Goal: Check status

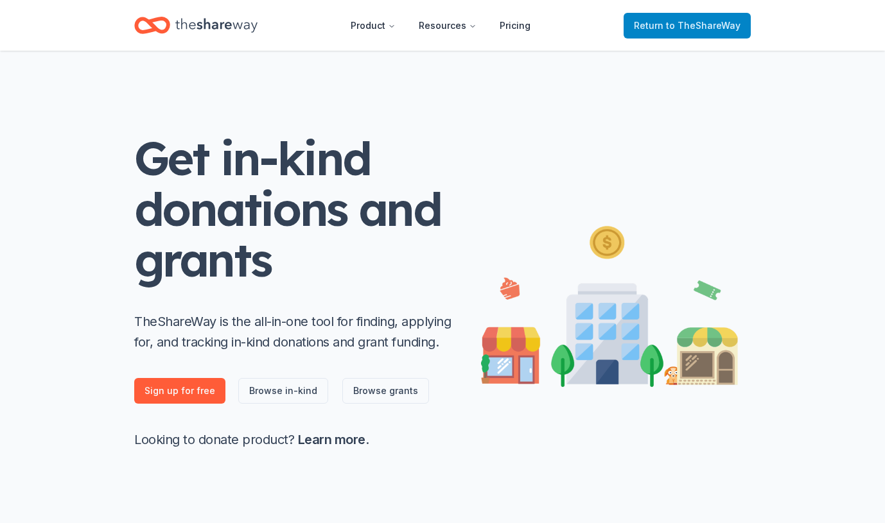
click at [655, 27] on span "Return to TheShareWay" at bounding box center [687, 25] width 107 height 15
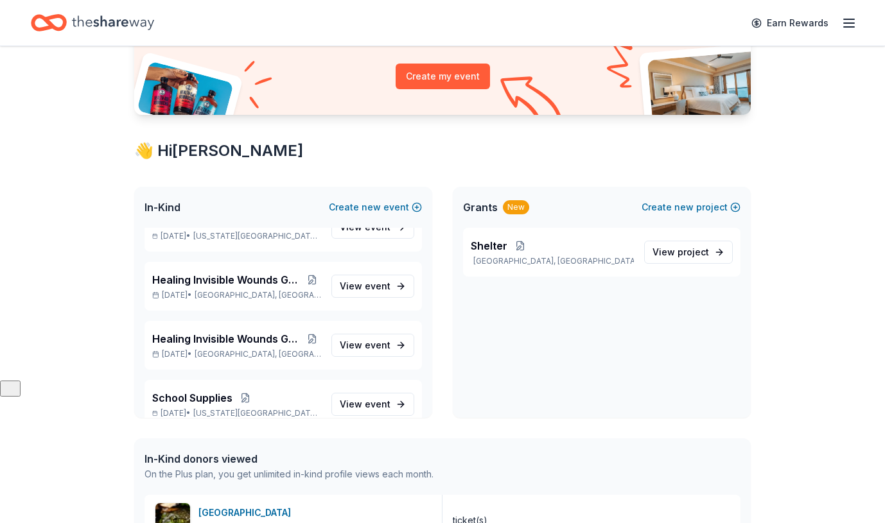
scroll to position [174, 0]
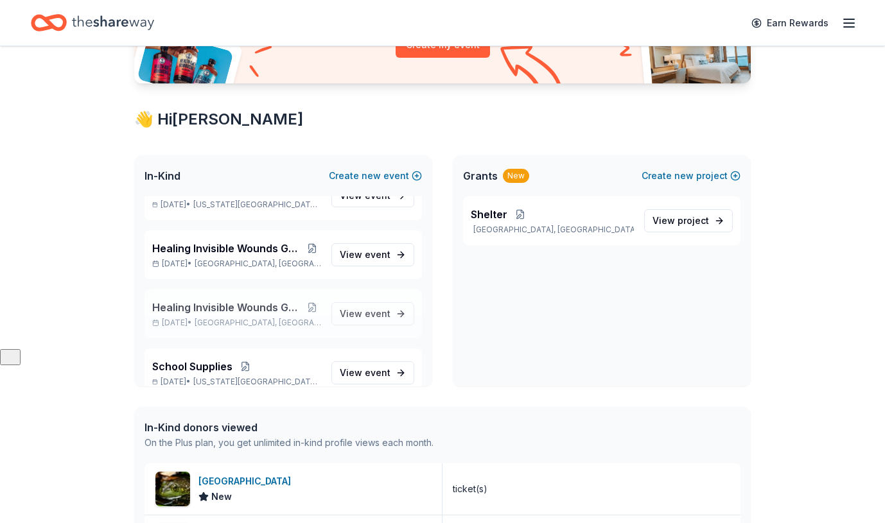
click at [200, 309] on span "Healing Invisible Wounds Golf Tournament" at bounding box center [227, 307] width 151 height 15
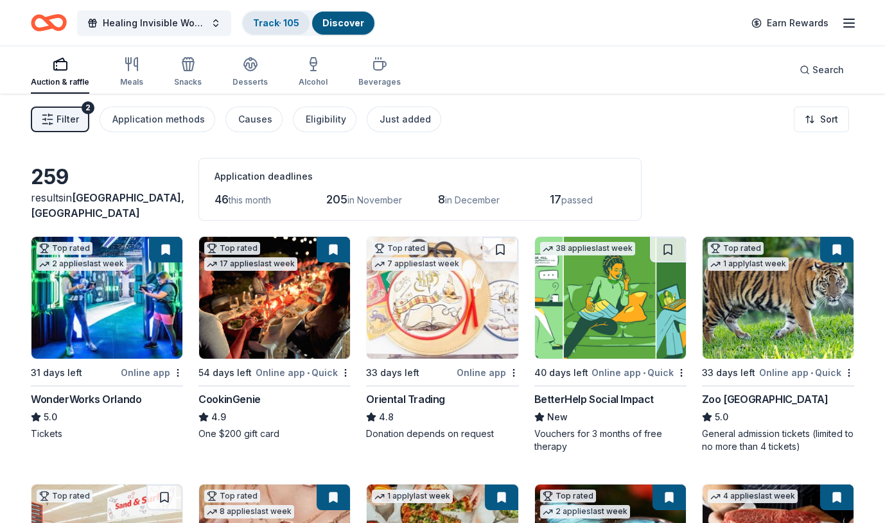
click at [277, 23] on link "Track · 105" at bounding box center [276, 22] width 46 height 11
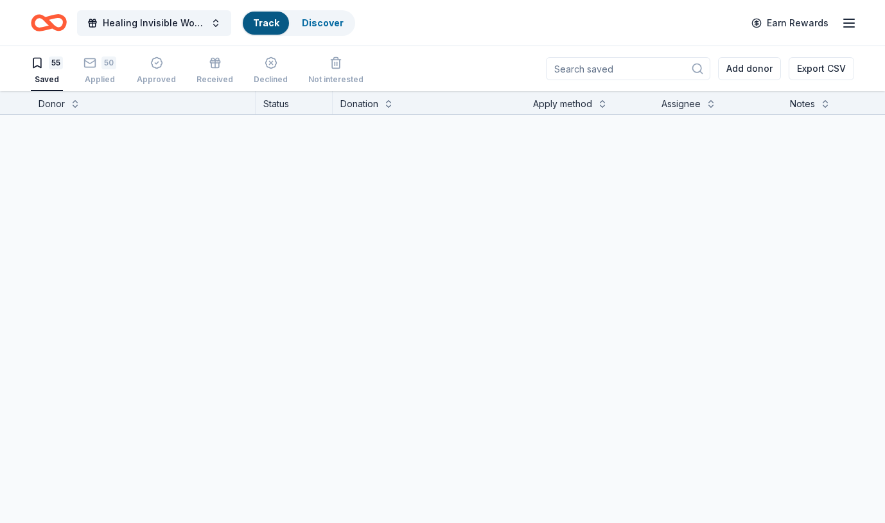
scroll to position [1, 0]
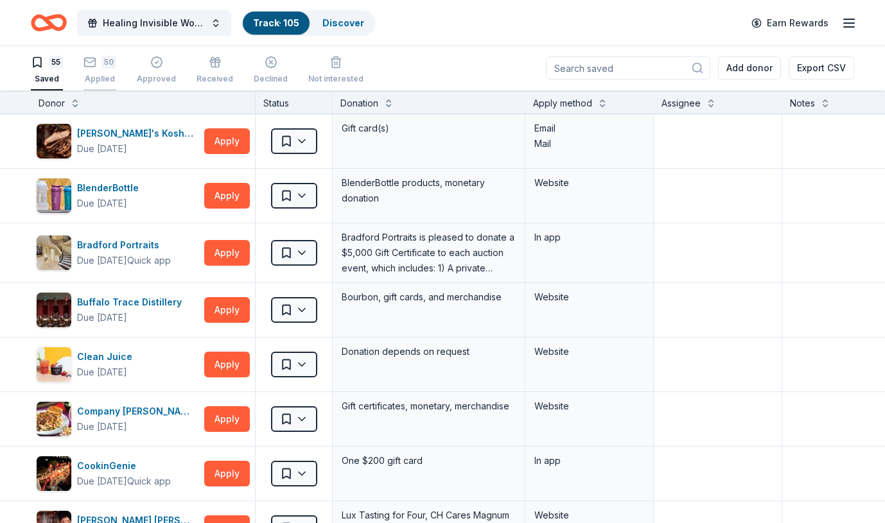
click at [105, 69] on div "50 Applied" at bounding box center [99, 70] width 33 height 28
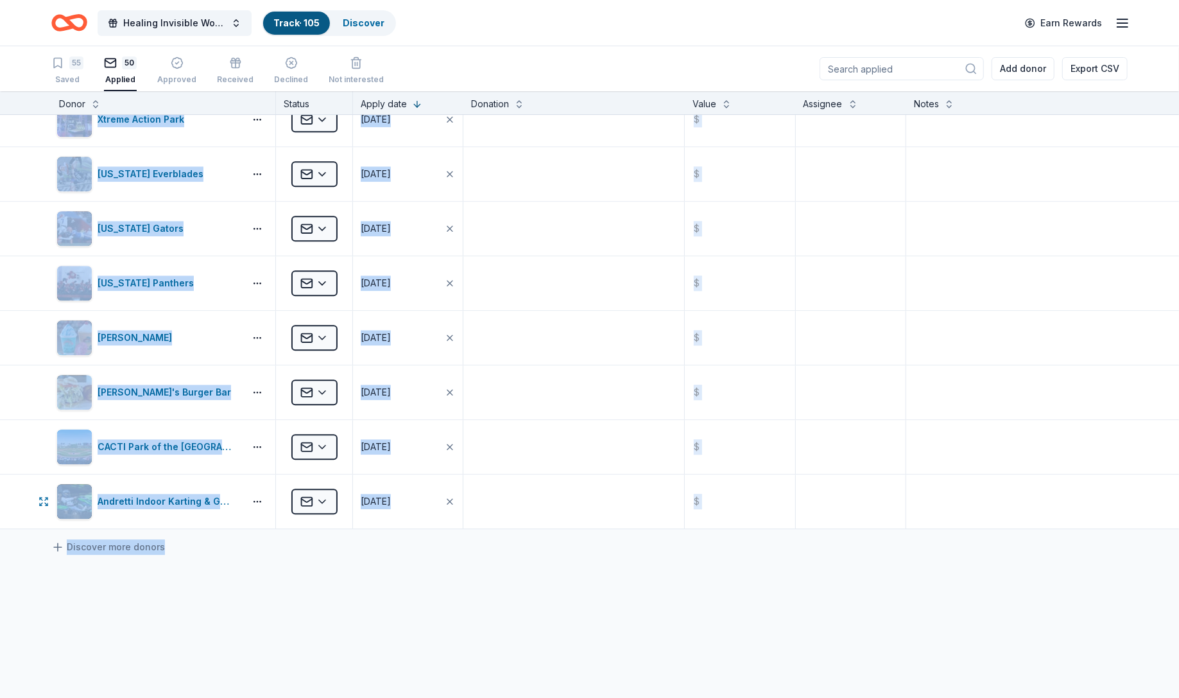
scroll to position [2335, 0]
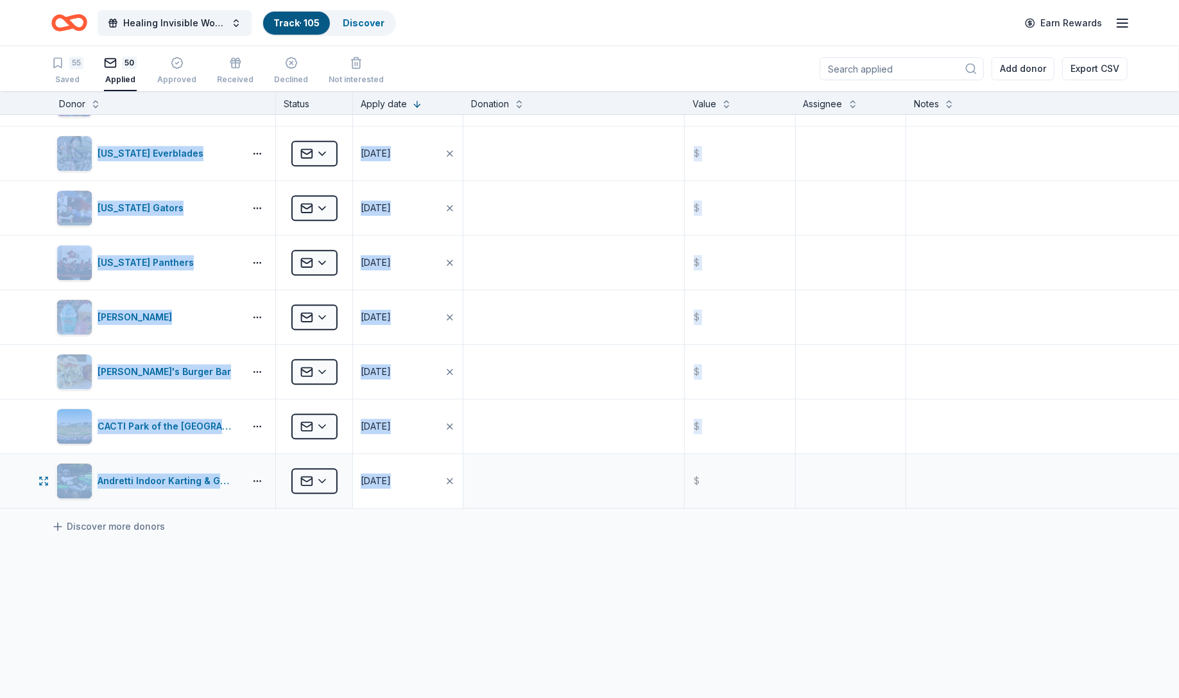
drag, startPoint x: 19, startPoint y: 123, endPoint x: 433, endPoint y: 478, distance: 544.6
copy div "[PERSON_NAME][GEOGRAPHIC_DATA] ([GEOGRAPHIC_DATA]) Applied [DATE] $ La [PERSON_…"
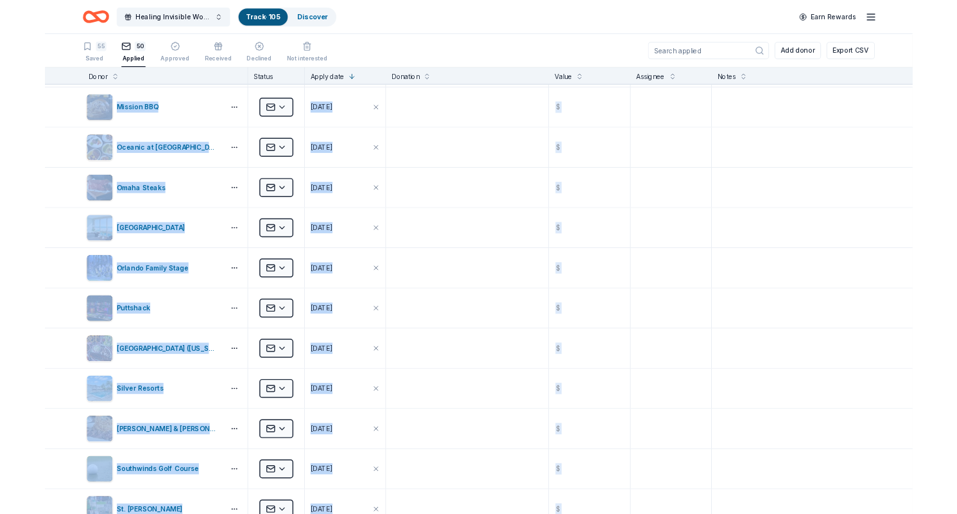
scroll to position [0, 0]
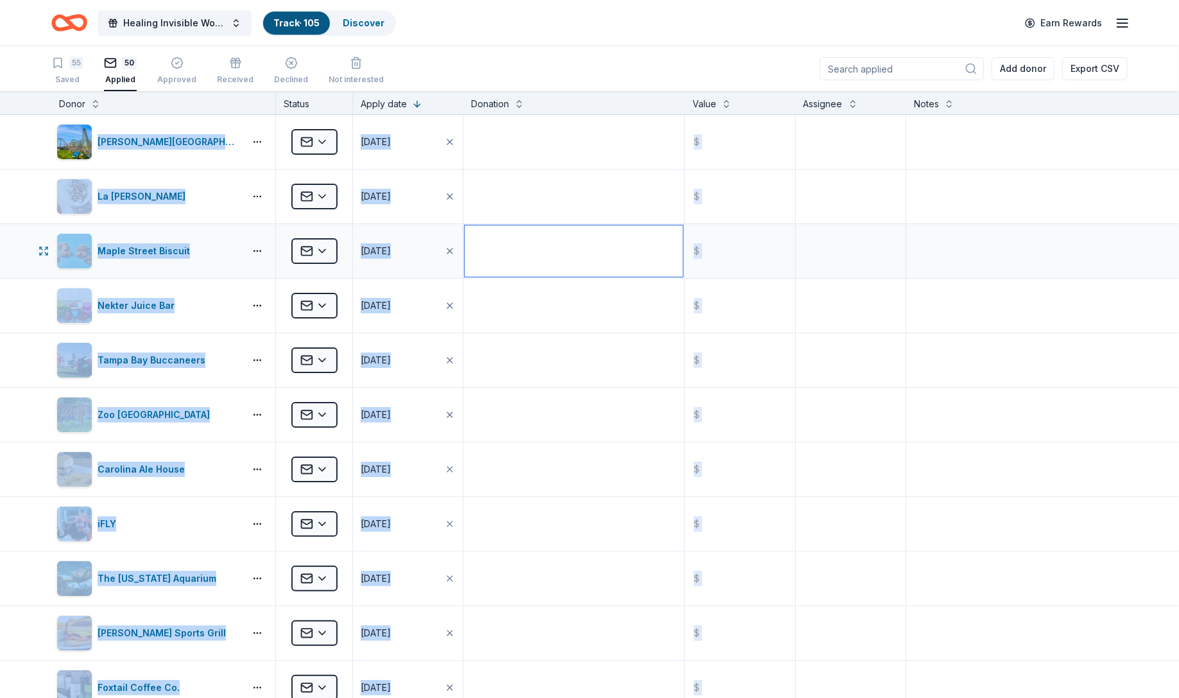
click at [630, 234] on textarea at bounding box center [574, 250] width 218 height 51
